Goal: Transaction & Acquisition: Subscribe to service/newsletter

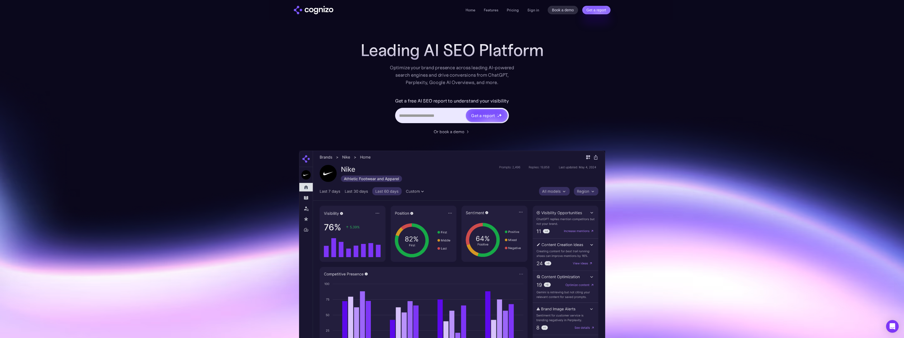
click at [422, 116] on input "Hero URL Input Form" at bounding box center [430, 115] width 69 height 10
type input "**********"
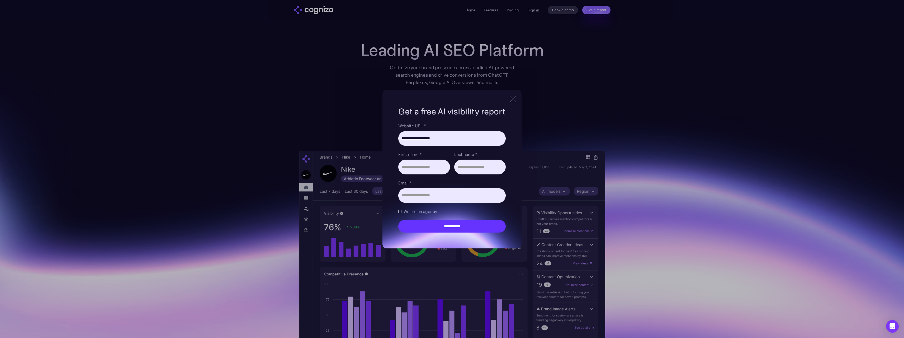
click at [512, 98] on div at bounding box center [513, 99] width 6 height 6
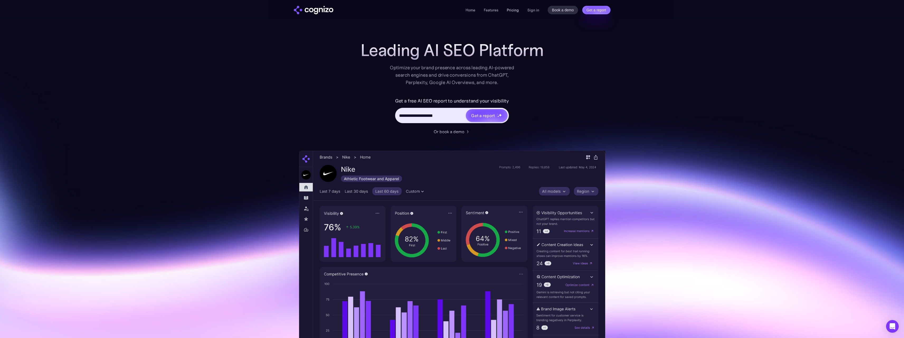
click at [510, 11] on link "Pricing" at bounding box center [513, 10] width 12 height 5
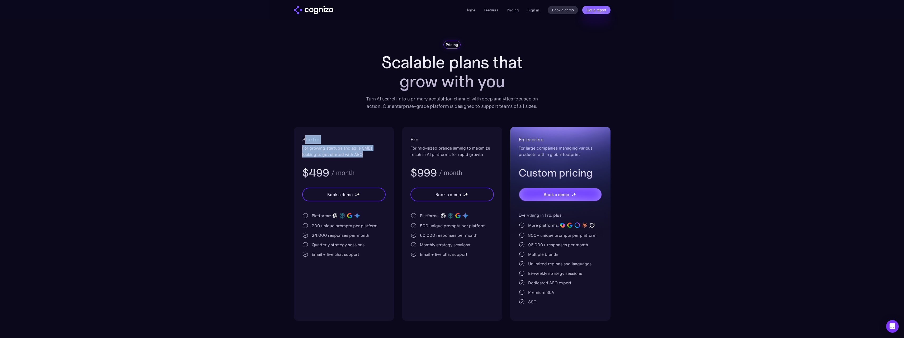
drag, startPoint x: 304, startPoint y: 139, endPoint x: 370, endPoint y: 154, distance: 67.7
click at [370, 154] on div "Starter For growing startups and agile SMEs looking to get started with AEO $49…" at bounding box center [343, 157] width 83 height 44
click at [370, 154] on div "For growing startups and agile SMEs looking to get started with AEO" at bounding box center [343, 151] width 83 height 13
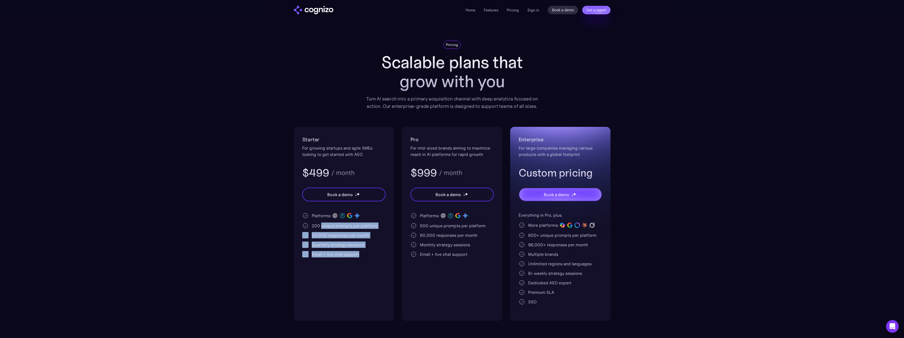
drag, startPoint x: 320, startPoint y: 226, endPoint x: 367, endPoint y: 253, distance: 53.8
click at [367, 253] on div "Platforms: 200 unique prompts per platform 24,000 responses per month Quarterly…" at bounding box center [343, 234] width 83 height 45
click at [369, 253] on div "Email + live chat support" at bounding box center [343, 254] width 83 height 6
